Goal: Transaction & Acquisition: Obtain resource

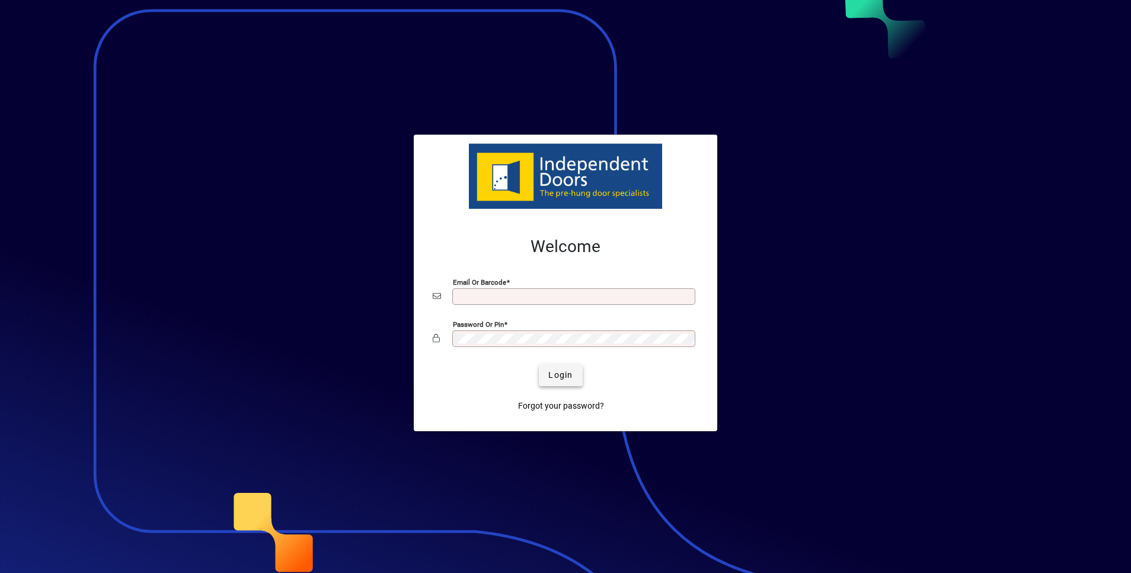
type input "**********"
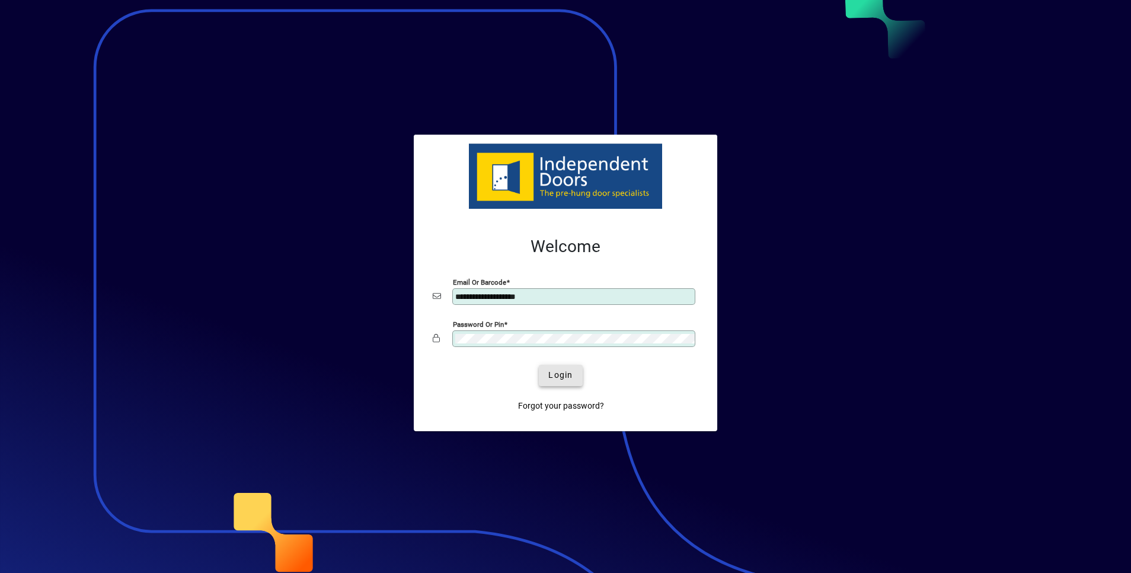
click at [560, 372] on span "Login" at bounding box center [560, 375] width 24 height 12
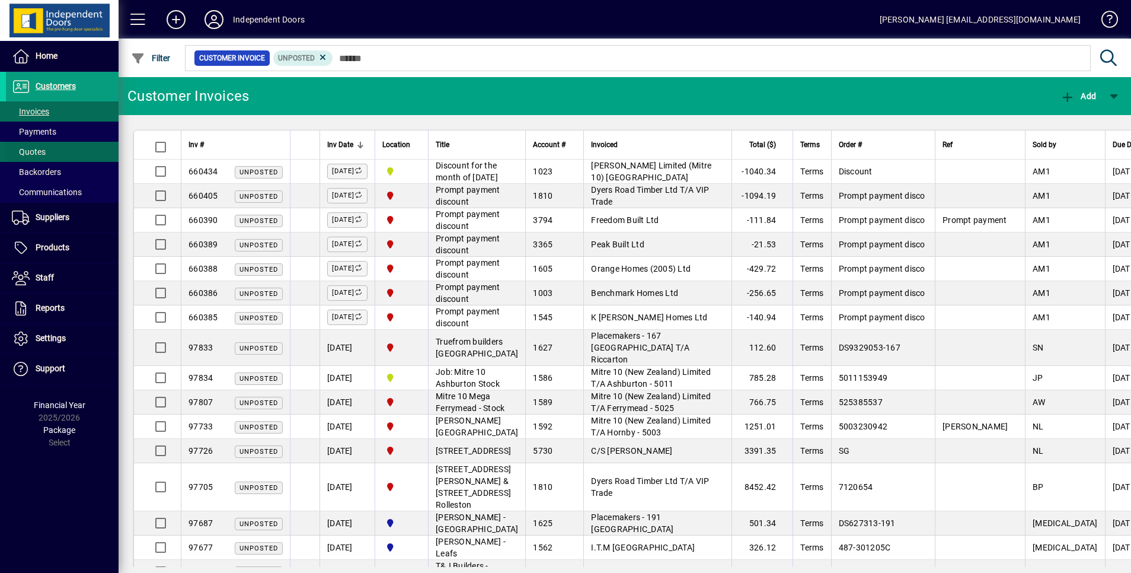
click at [43, 146] on span "Quotes" at bounding box center [26, 152] width 40 height 12
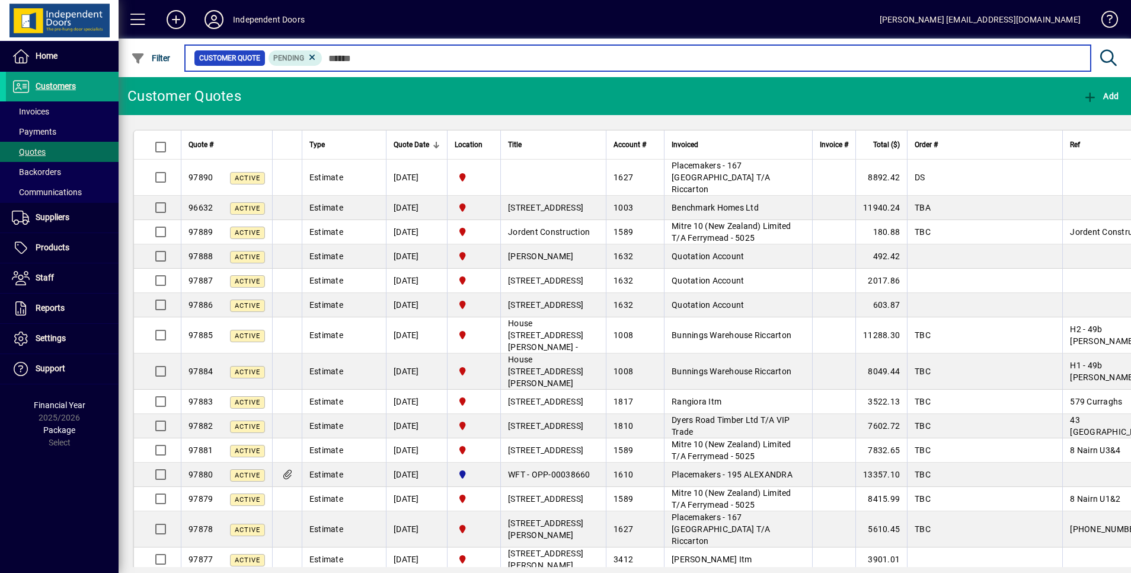
click at [386, 56] on input "text" at bounding box center [701, 58] width 759 height 17
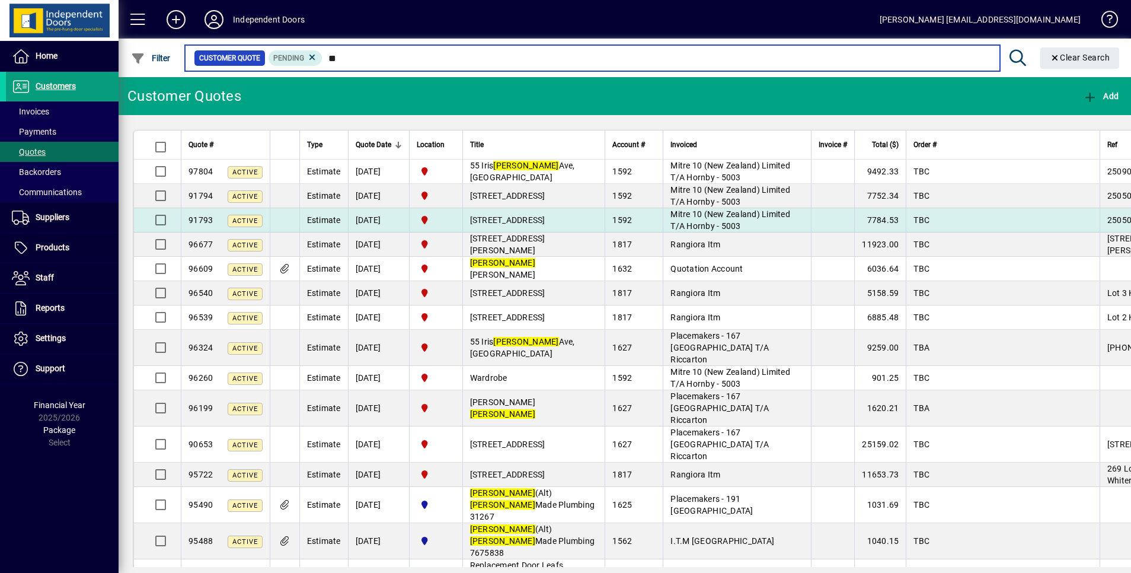
type input "*"
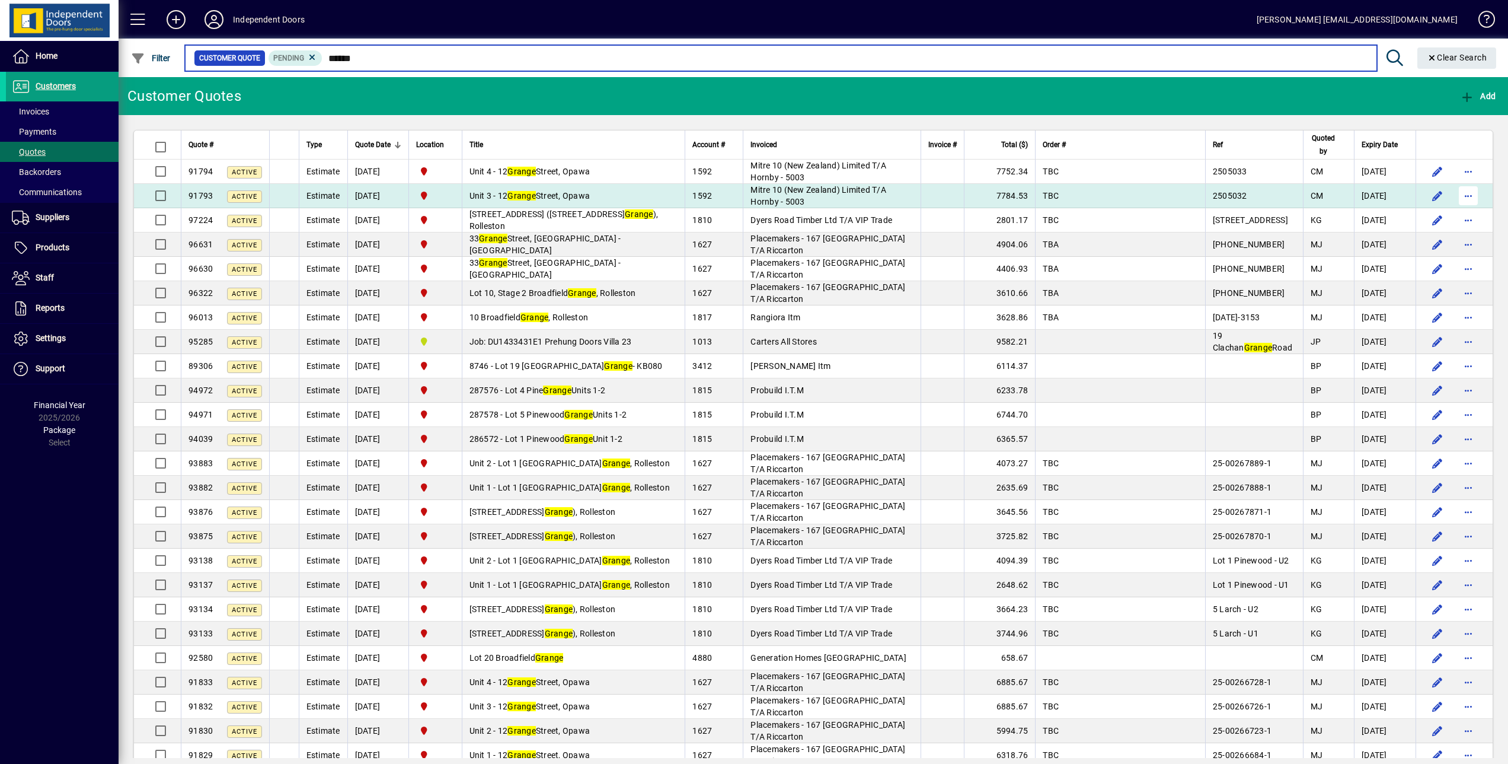
type input "******"
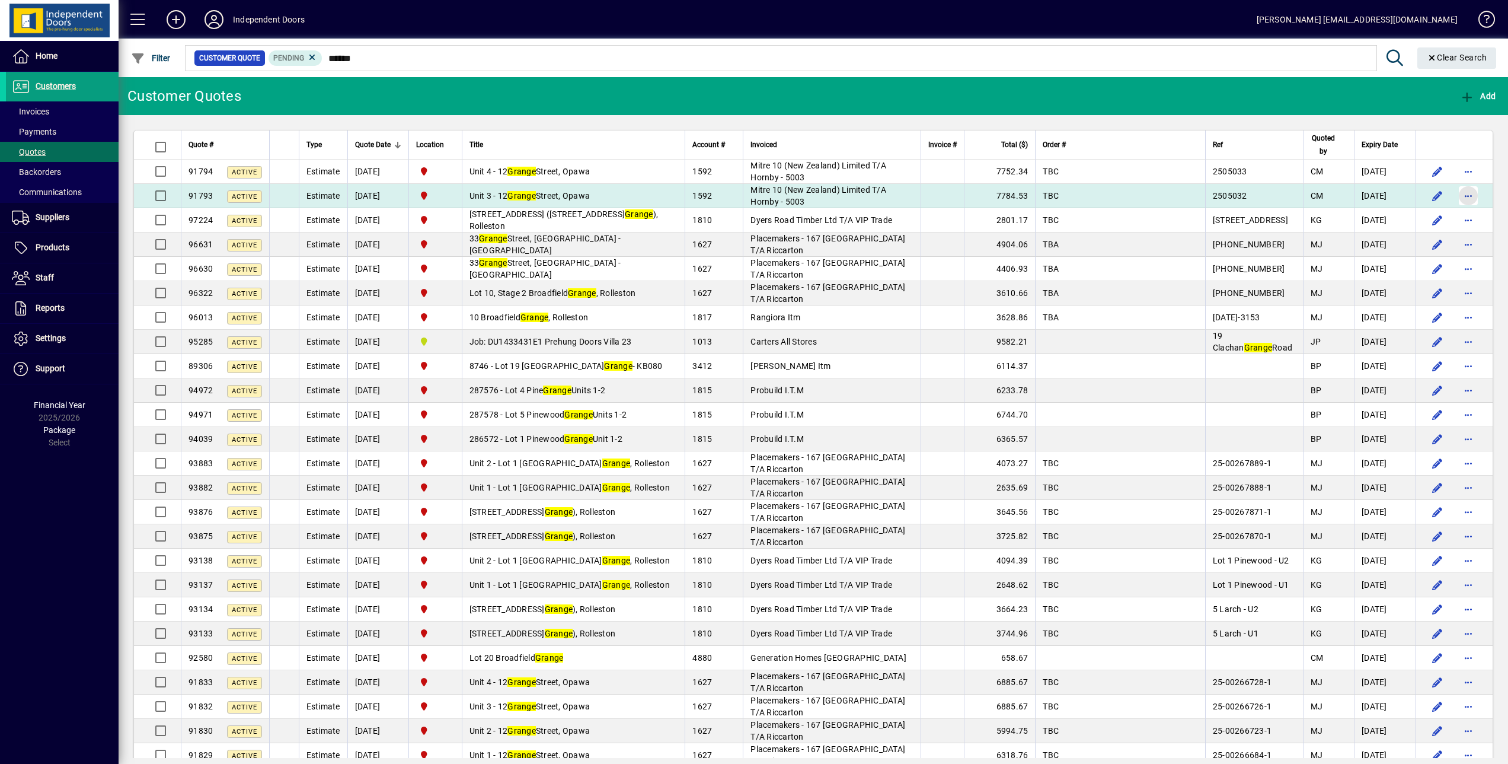
click at [1130, 194] on span "button" at bounding box center [1468, 195] width 28 height 28
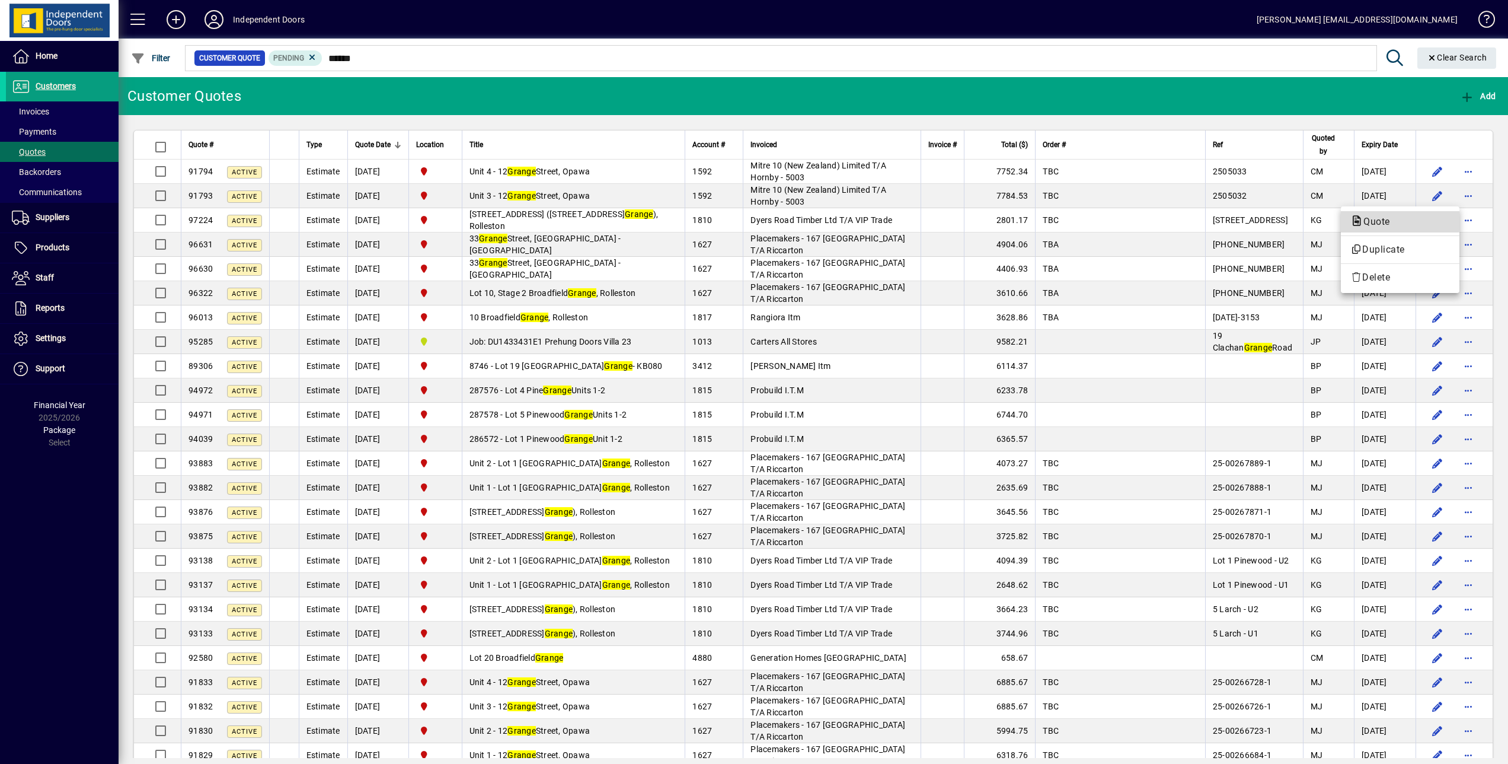
click at [1130, 221] on span "Quote" at bounding box center [1373, 221] width 46 height 11
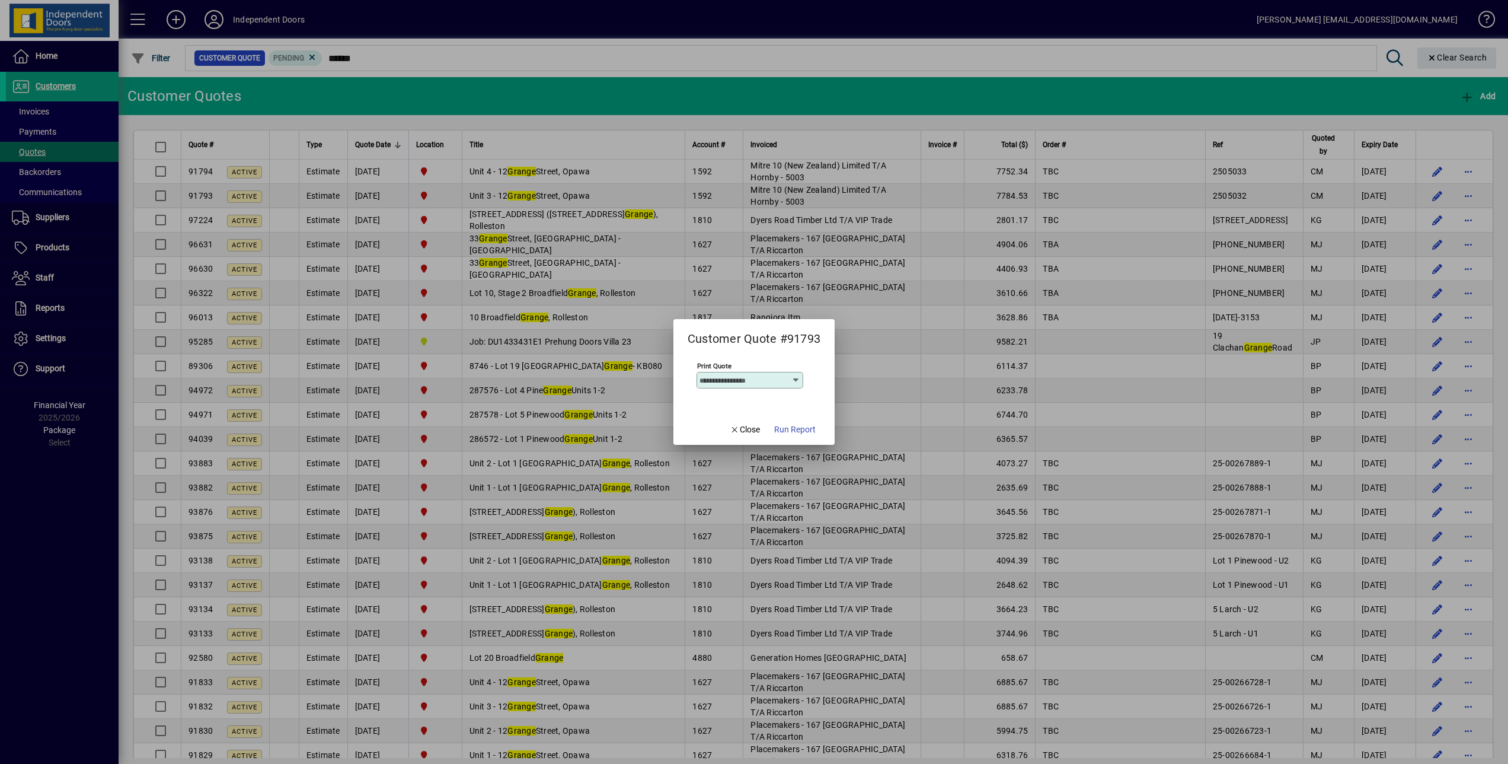
click at [793, 380] on icon at bounding box center [795, 379] width 9 height 9
click at [748, 437] on div "Trade - Undiscounted" at bounding box center [745, 441] width 83 height 12
type input "**********"
click at [802, 427] on span "Run Report" at bounding box center [794, 429] width 41 height 12
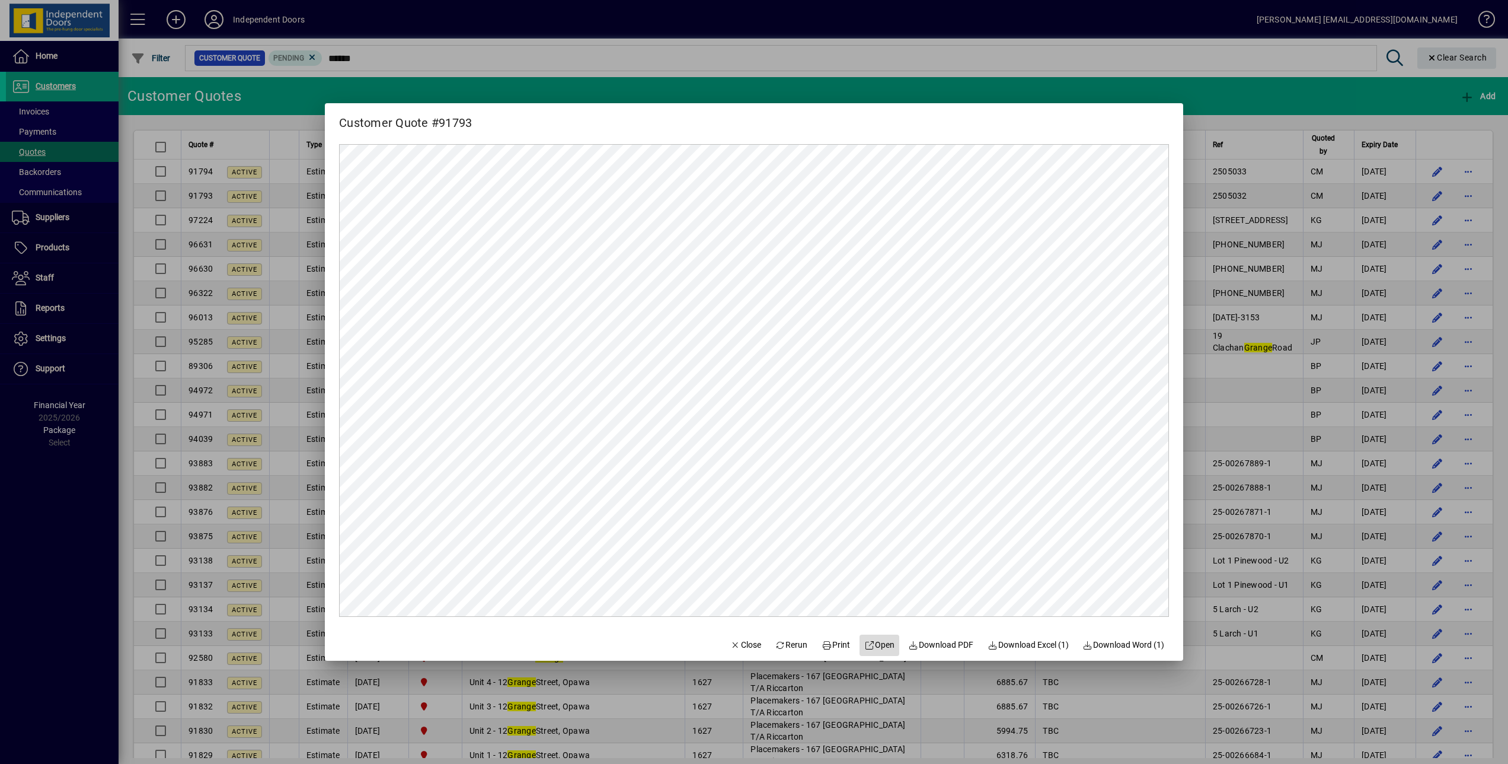
click at [880, 572] on span "Open" at bounding box center [879, 644] width 30 height 12
click at [934, 572] on span "Download PDF" at bounding box center [941, 644] width 65 height 12
click at [743, 572] on span "Close" at bounding box center [745, 644] width 31 height 12
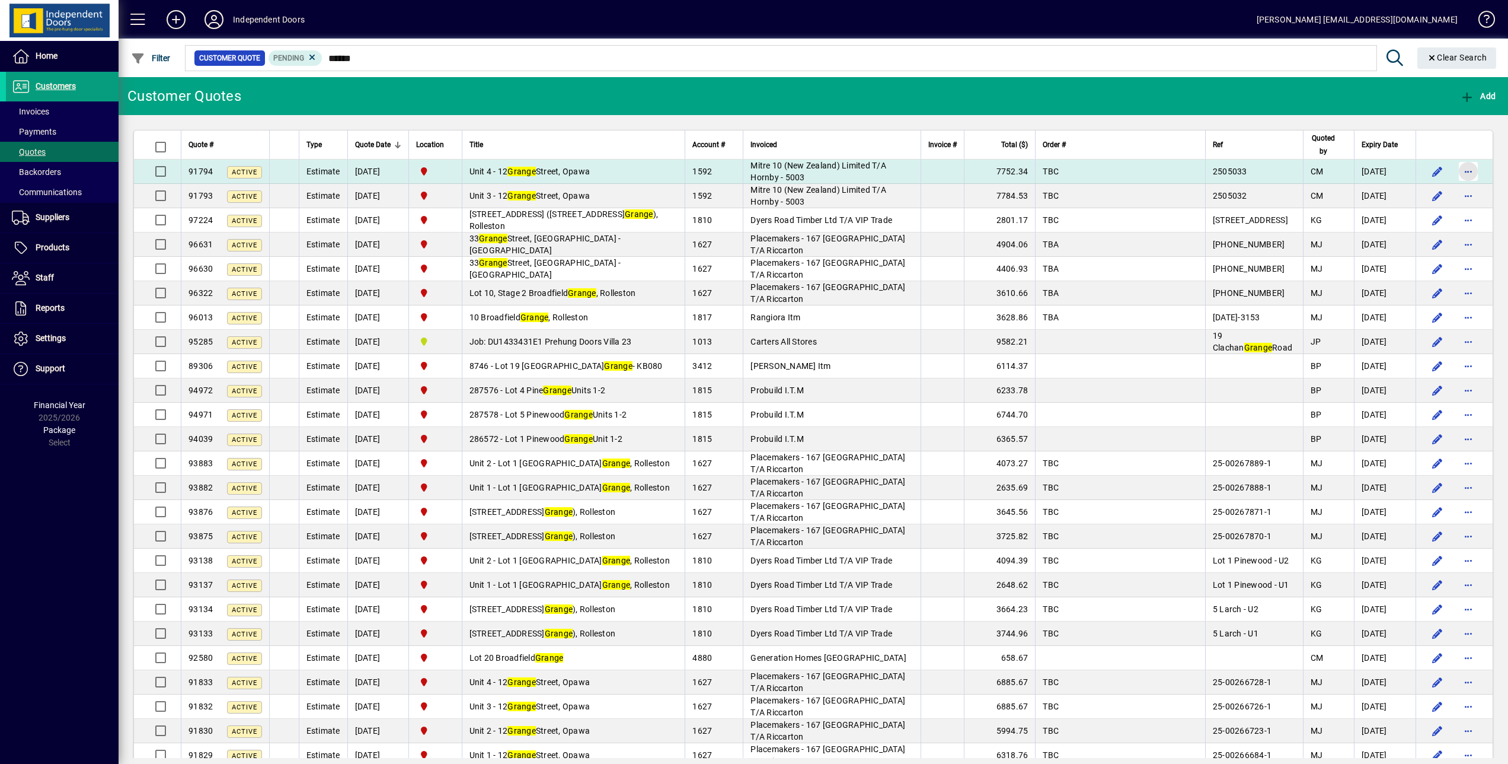
click at [1130, 171] on span "button" at bounding box center [1468, 171] width 28 height 28
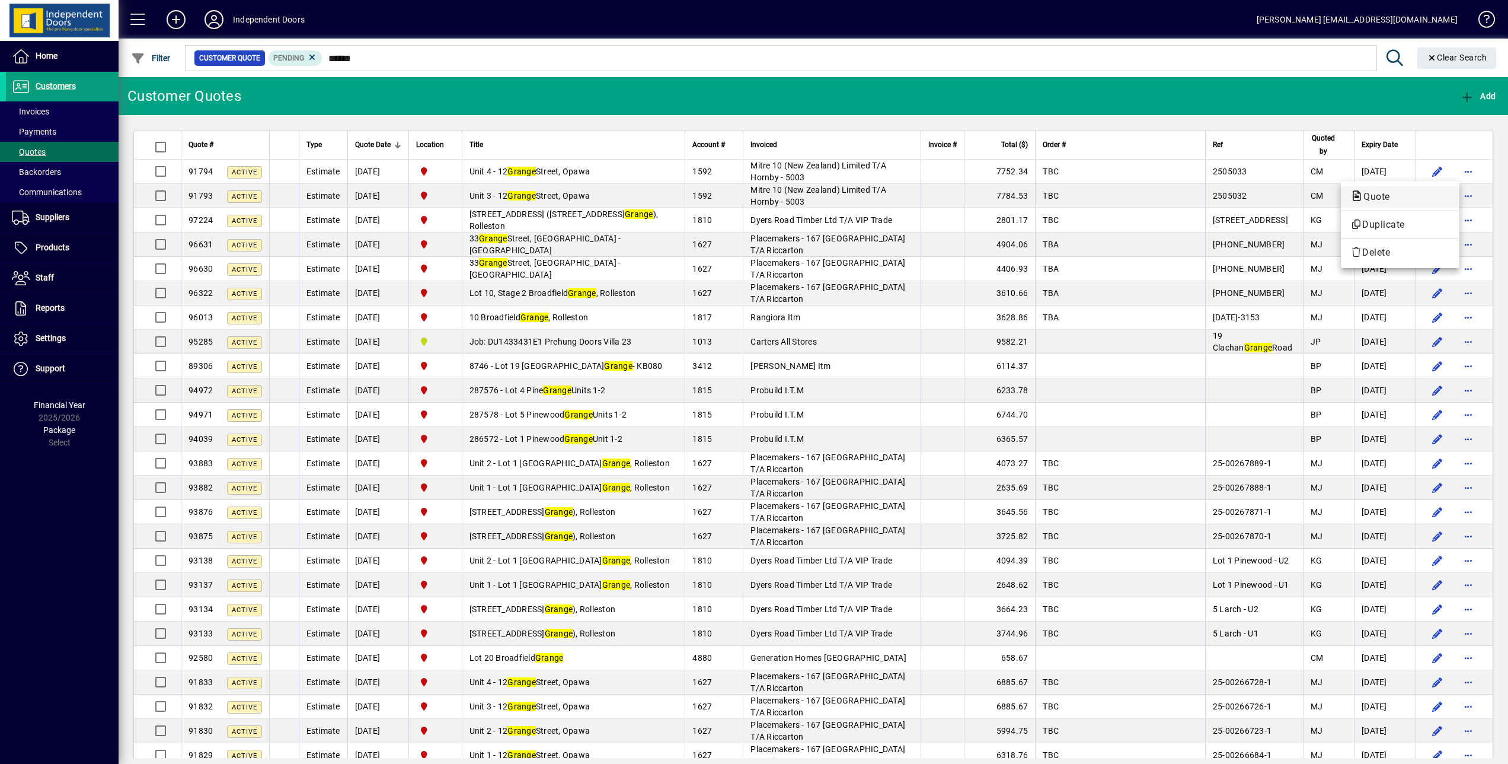
click at [1130, 188] on button "Quote" at bounding box center [1400, 196] width 119 height 21
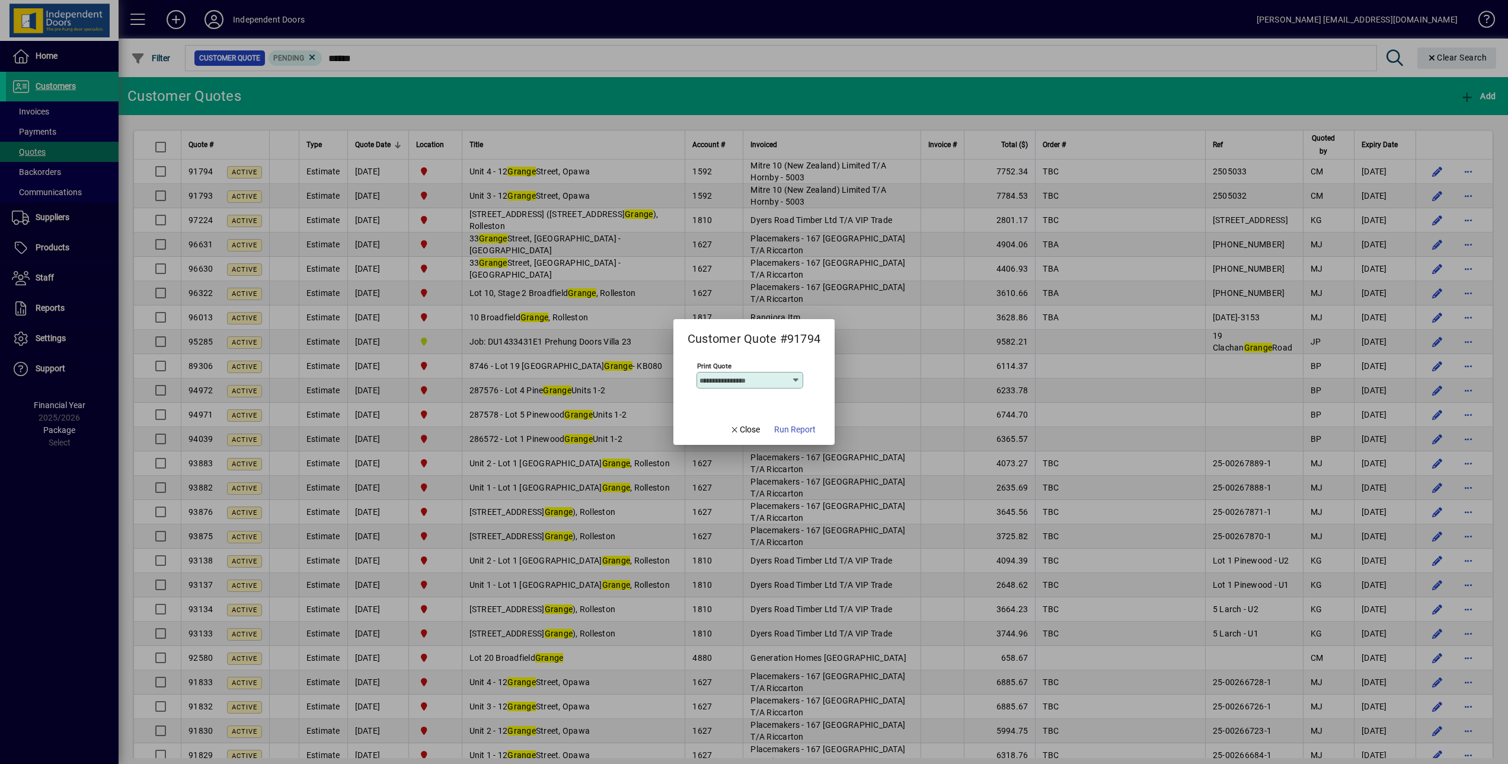
click at [793, 375] on icon at bounding box center [795, 379] width 9 height 9
click at [738, 442] on div "Trade - Undiscounted" at bounding box center [745, 441] width 83 height 12
type input "**********"
click at [809, 420] on span "button" at bounding box center [794, 429] width 51 height 28
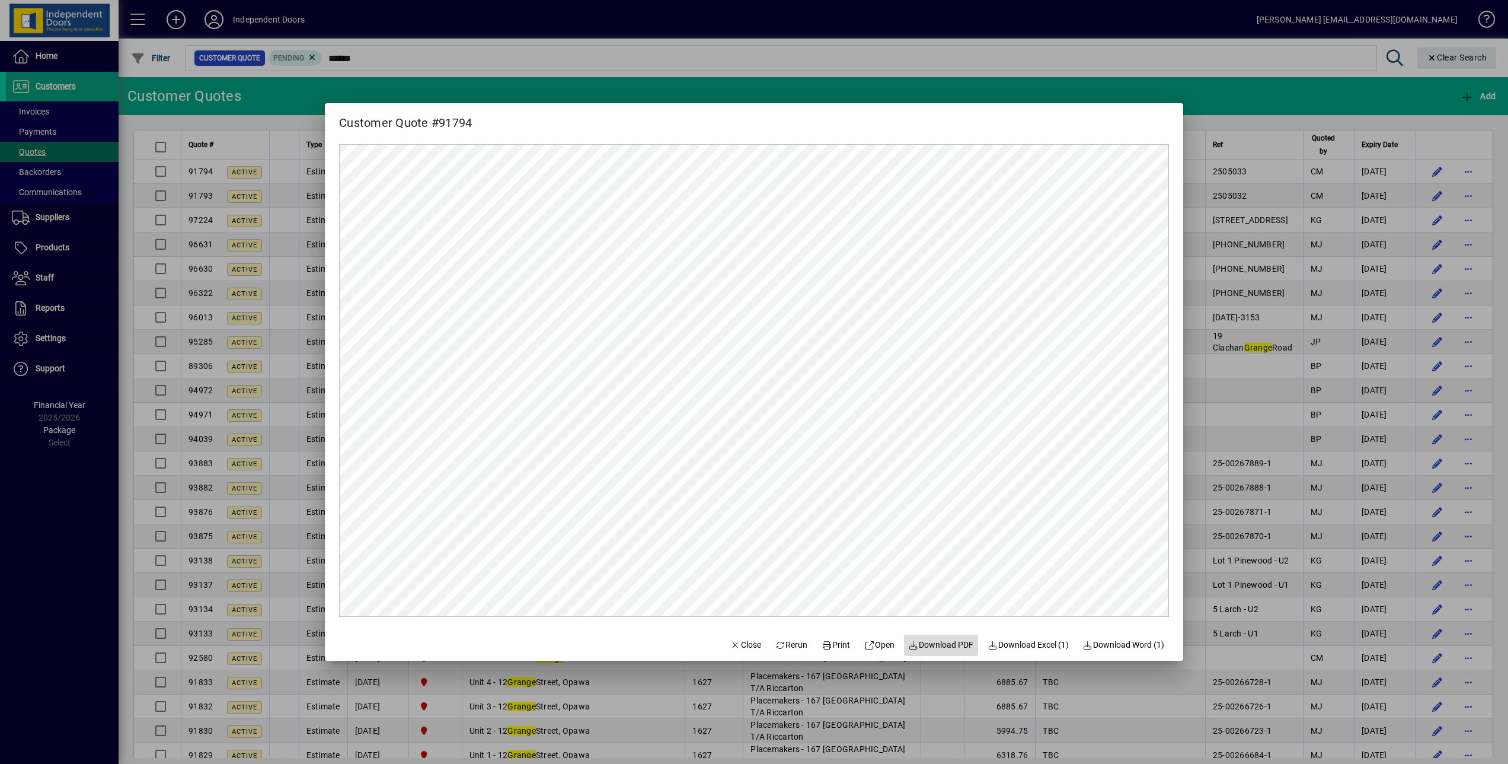
click at [937, 572] on span "Download PDF" at bounding box center [941, 644] width 65 height 12
click at [733, 572] on span "button" at bounding box center [746, 645] width 40 height 28
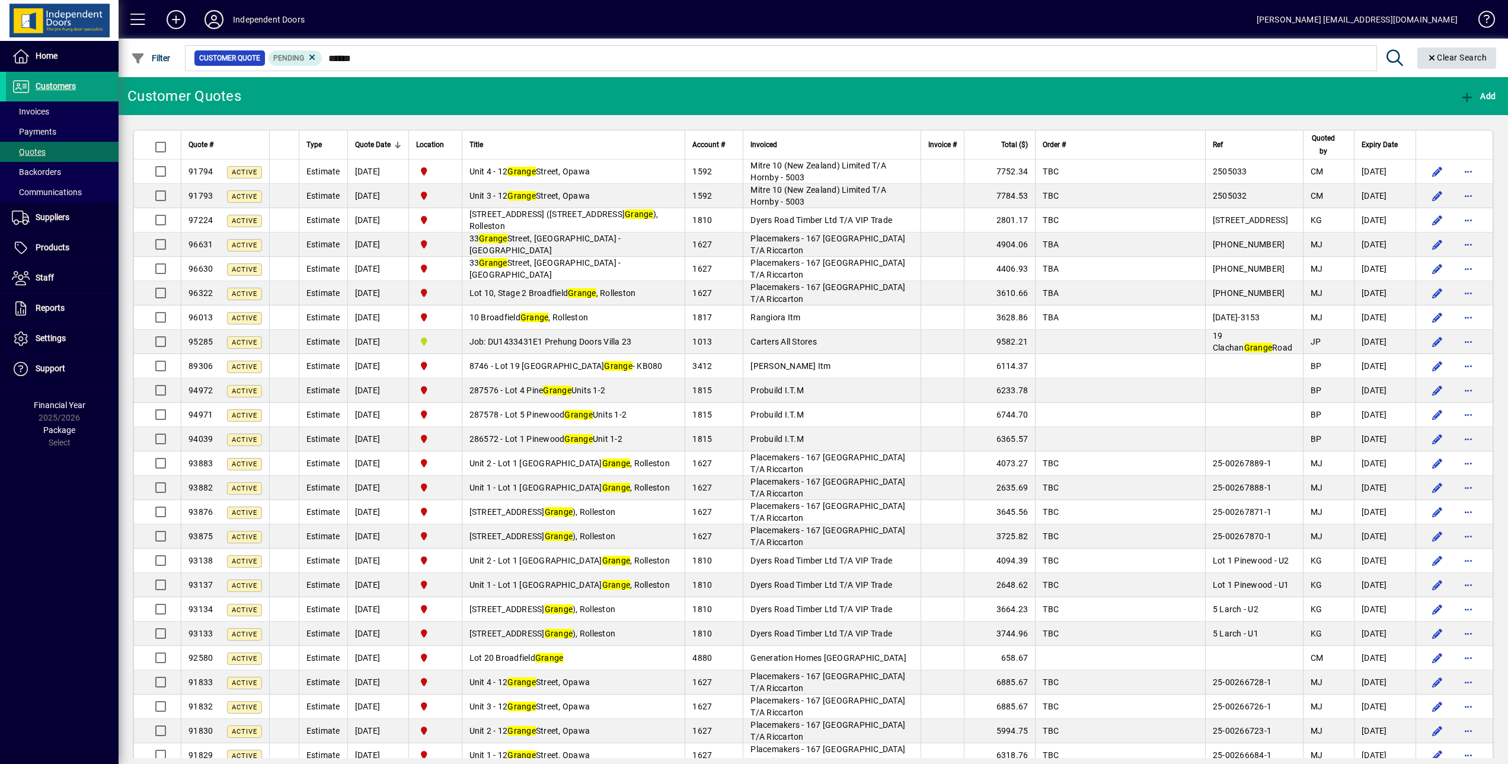
click at [1130, 51] on span "Clear" at bounding box center [1456, 58] width 79 height 28
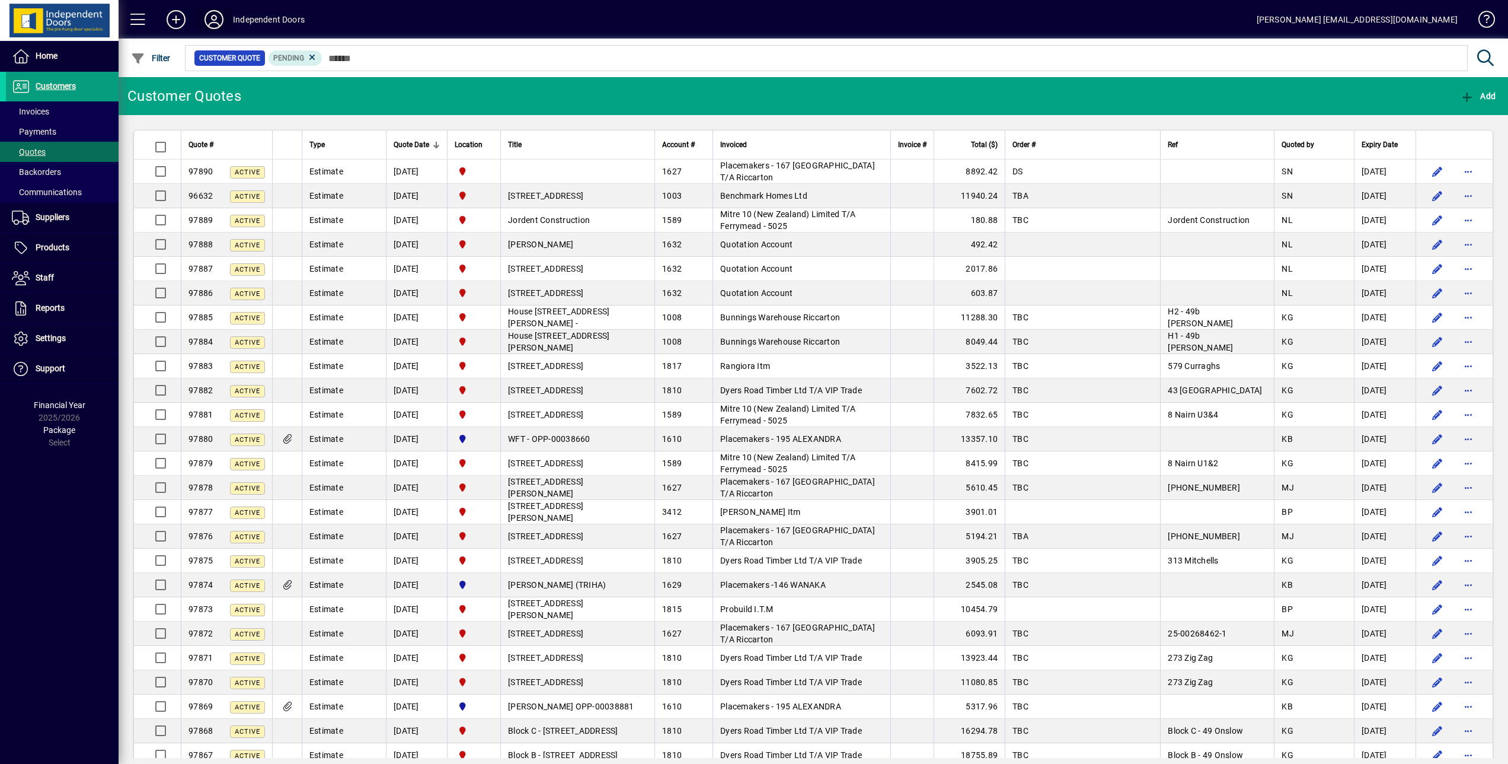
click at [219, 15] on icon at bounding box center [214, 19] width 24 height 19
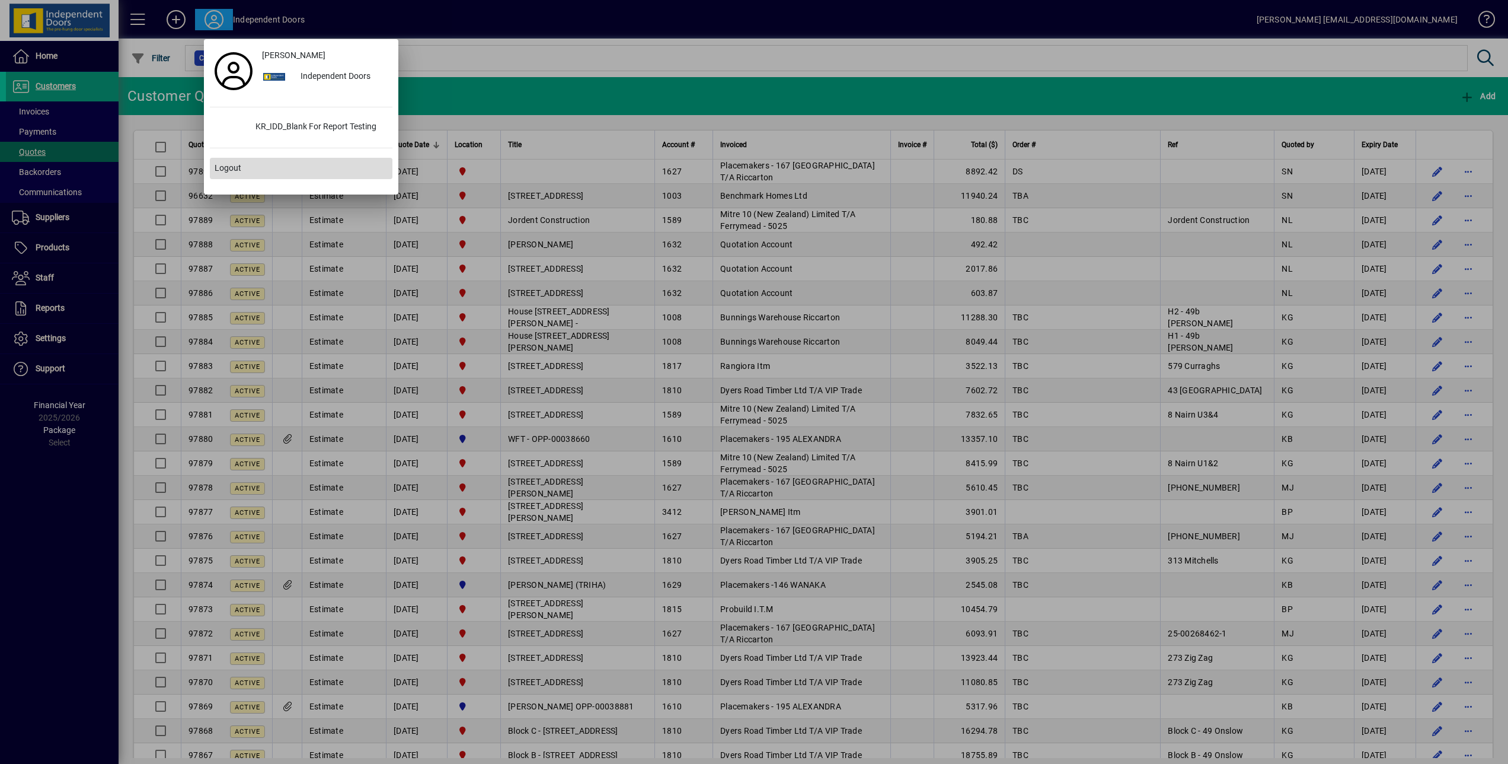
click at [250, 172] on span at bounding box center [301, 168] width 183 height 28
